Goal: Task Accomplishment & Management: Manage account settings

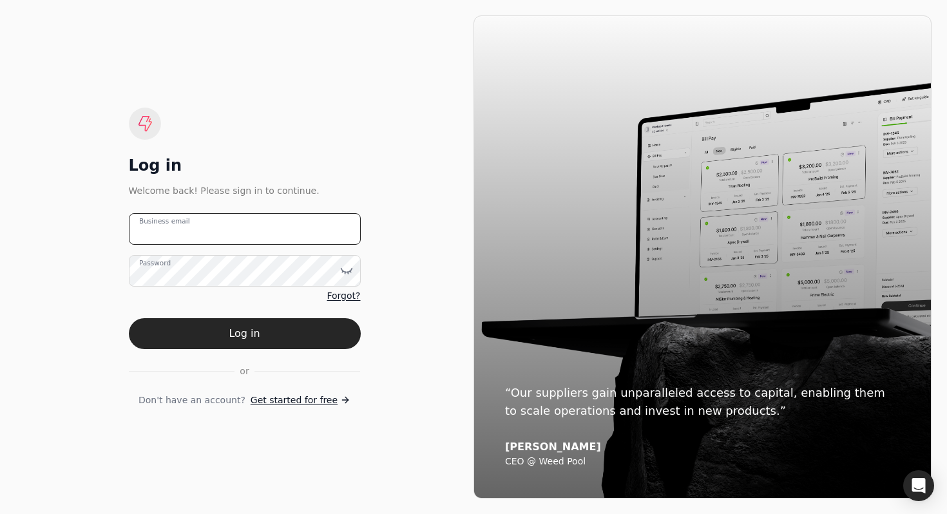
click at [237, 227] on email "Business email" at bounding box center [245, 229] width 232 height 32
click at [224, 224] on email "Business email" at bounding box center [245, 229] width 232 height 32
type email "[EMAIL_ADDRESS][DOMAIN_NAME]"
click at [129, 318] on button "Log in" at bounding box center [245, 333] width 232 height 31
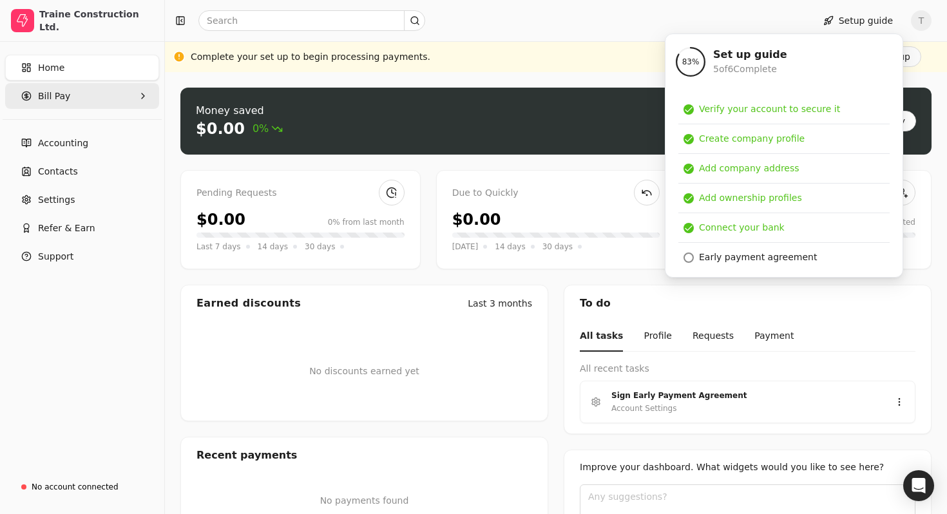
click at [70, 99] on Pay "Bill Pay" at bounding box center [82, 96] width 154 height 26
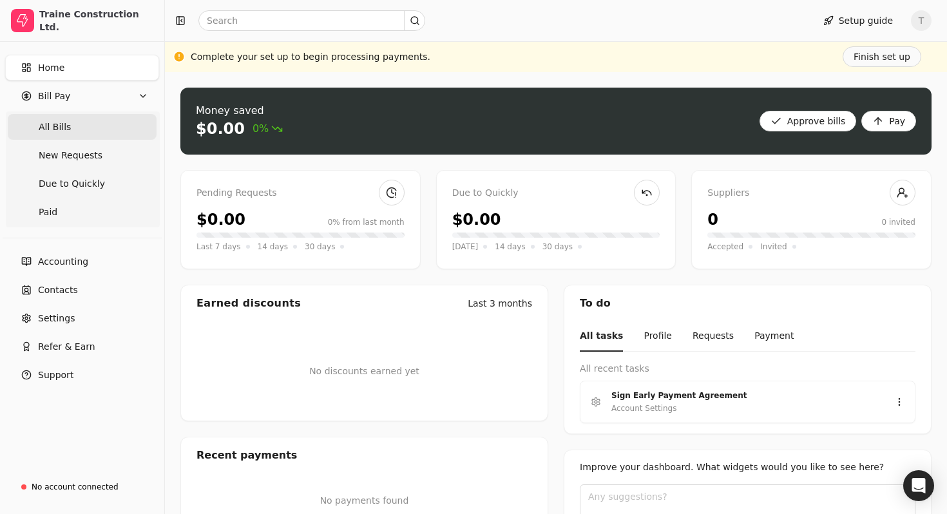
click at [62, 131] on span "All Bills" at bounding box center [55, 127] width 32 height 14
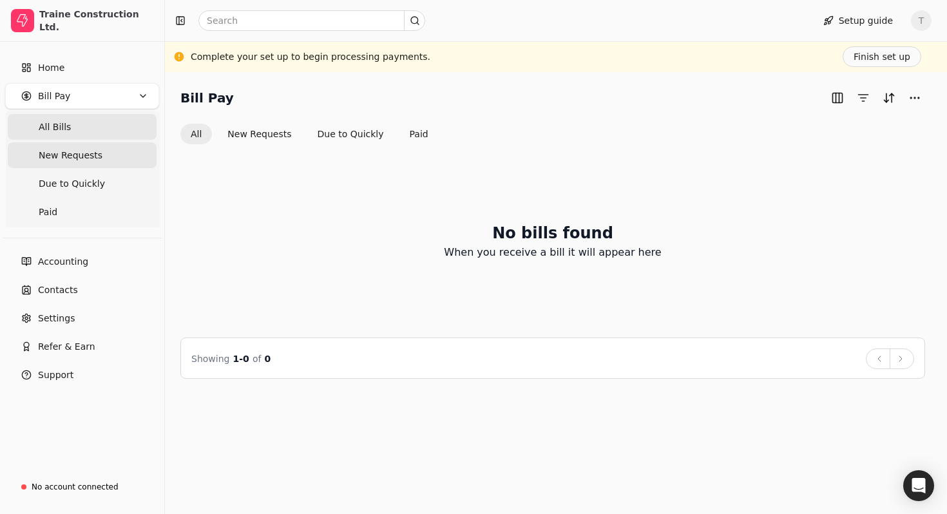
click at [72, 153] on span "New Requests" at bounding box center [71, 156] width 64 height 14
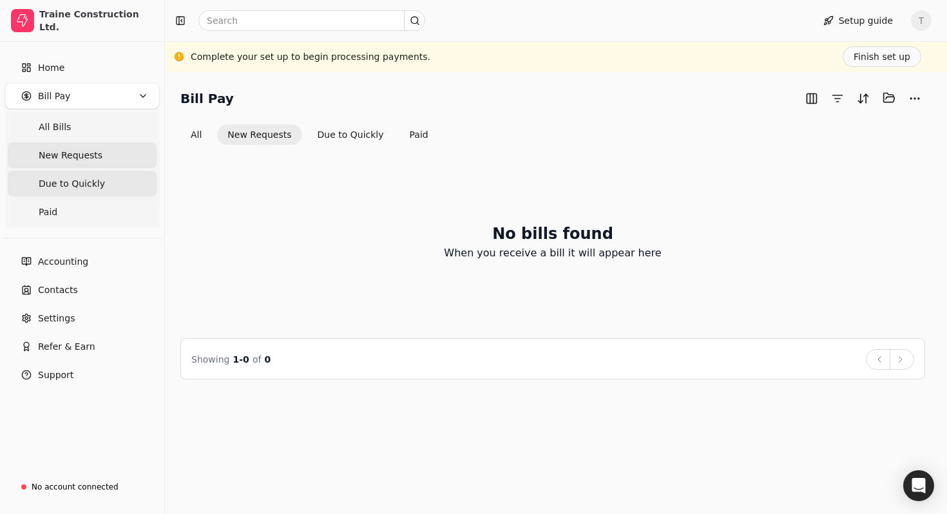
click at [73, 177] on span "Due to Quickly" at bounding box center [72, 184] width 66 height 14
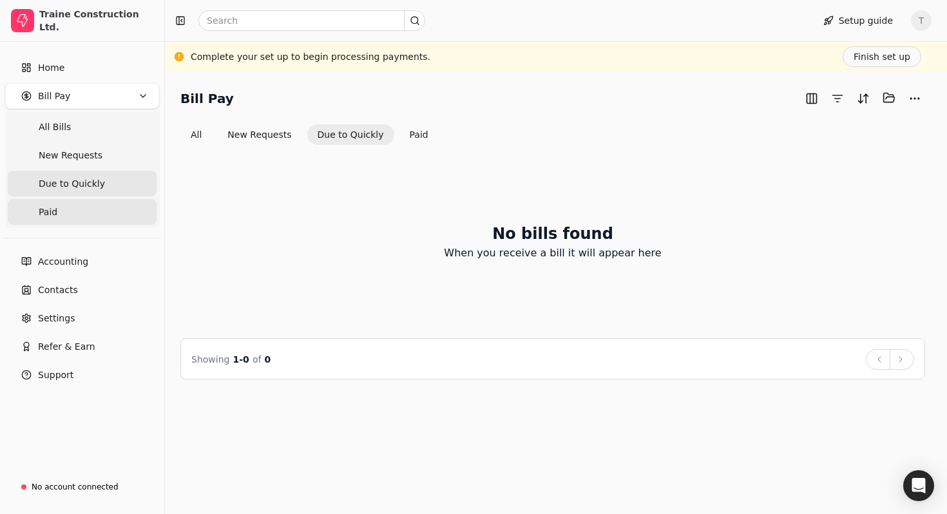
click at [60, 207] on link "Paid" at bounding box center [82, 212] width 149 height 26
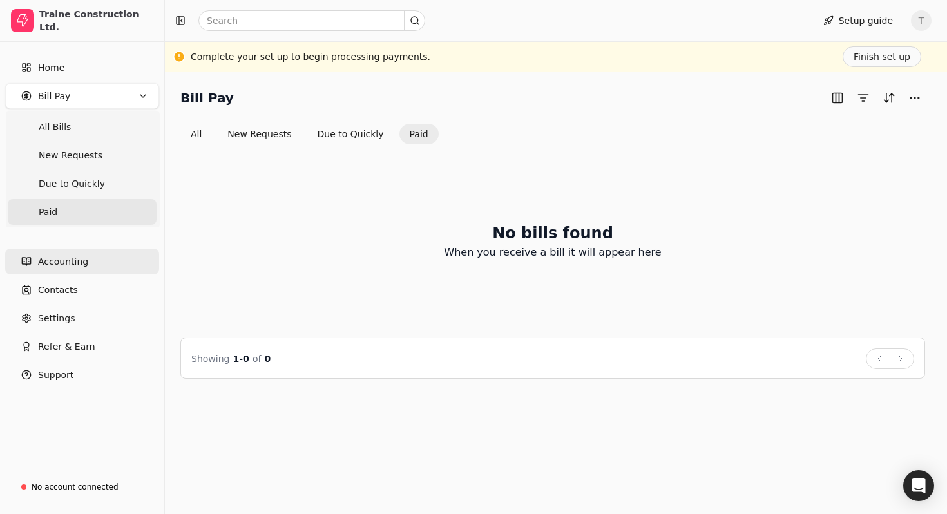
click at [66, 271] on link "Accounting" at bounding box center [82, 262] width 154 height 26
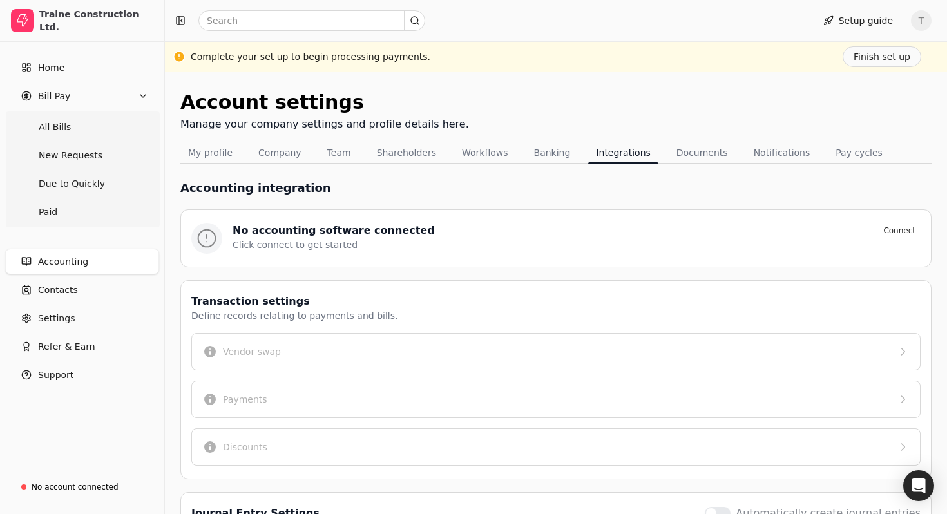
click at [924, 18] on span "T" at bounding box center [921, 20] width 21 height 21
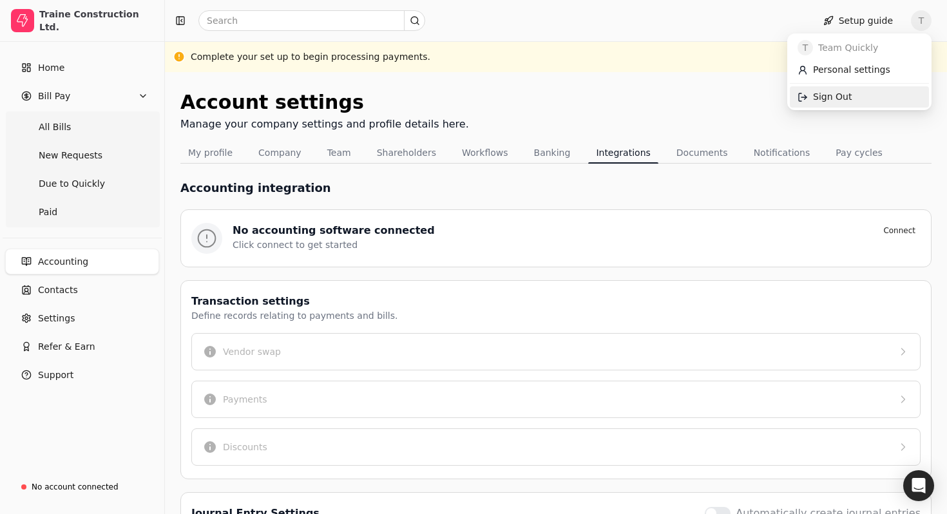
click at [838, 99] on span "Sign Out" at bounding box center [832, 97] width 39 height 14
